Goal: Task Accomplishment & Management: Use online tool/utility

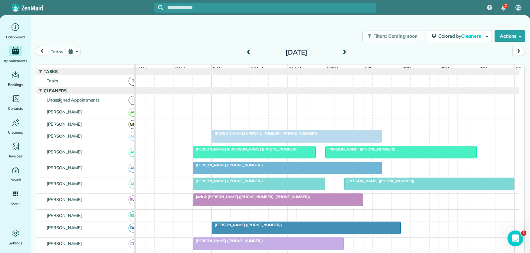
scroll to position [376, 0]
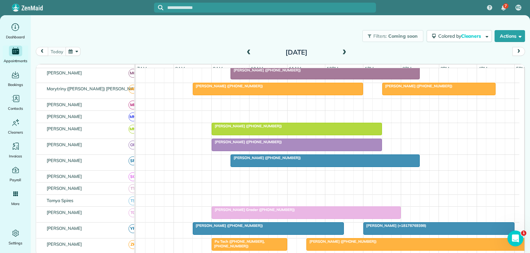
scroll to position [331, 0]
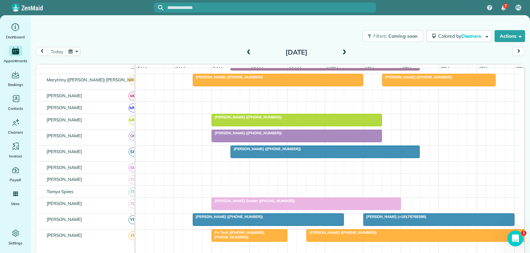
click at [316, 142] on div at bounding box center [297, 136] width 170 height 12
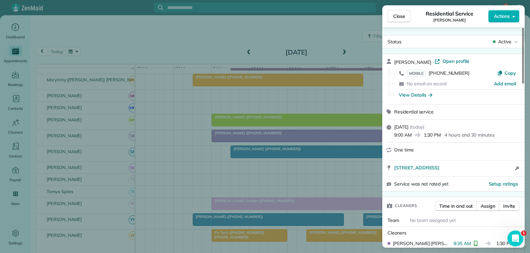
scroll to position [33, 0]
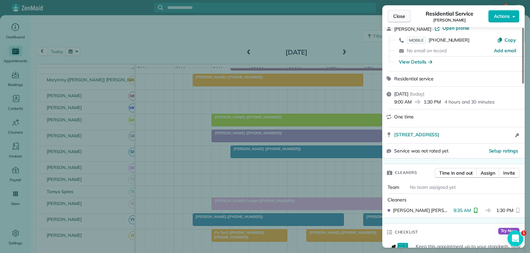
click at [395, 19] on span "Close" at bounding box center [399, 16] width 12 height 7
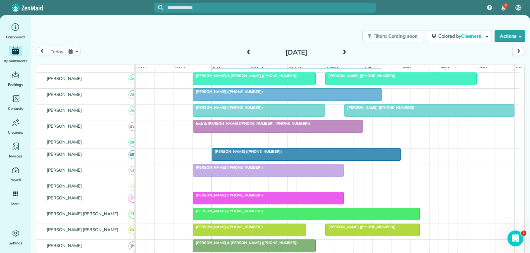
scroll to position [66, 0]
